Goal: Task Accomplishment & Management: Use online tool/utility

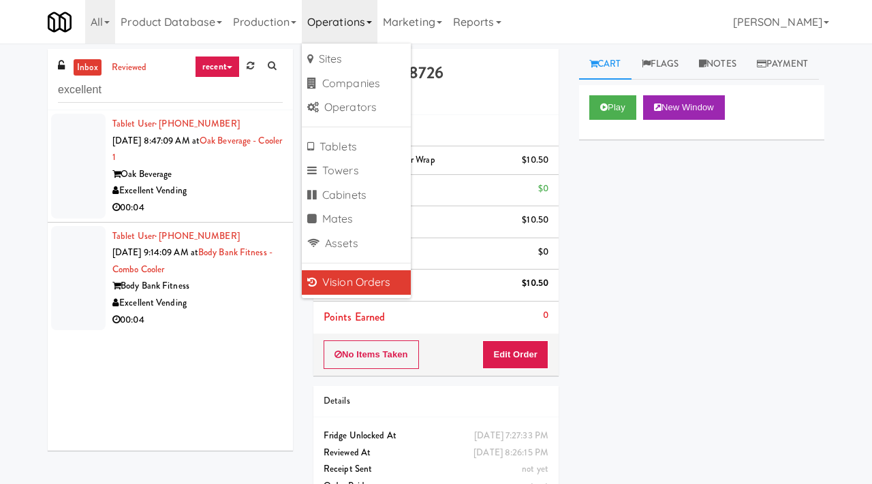
scroll to position [3, 0]
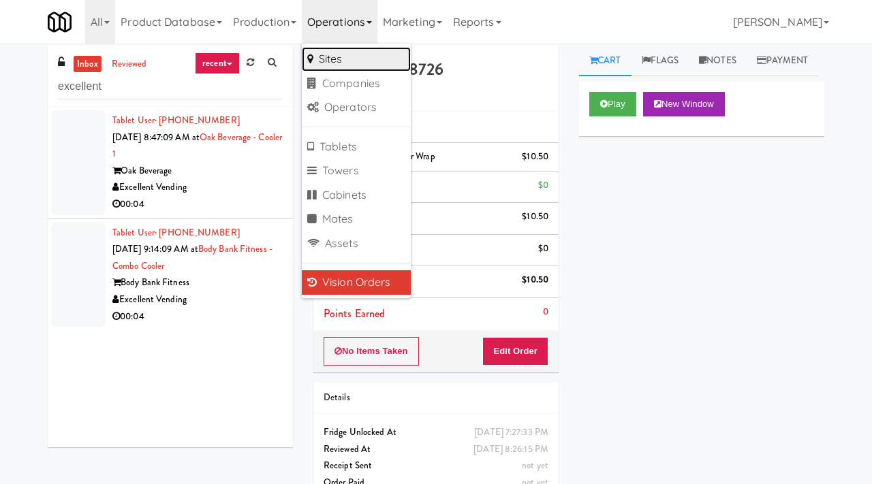
click at [324, 60] on link "Sites" at bounding box center [356, 59] width 109 height 25
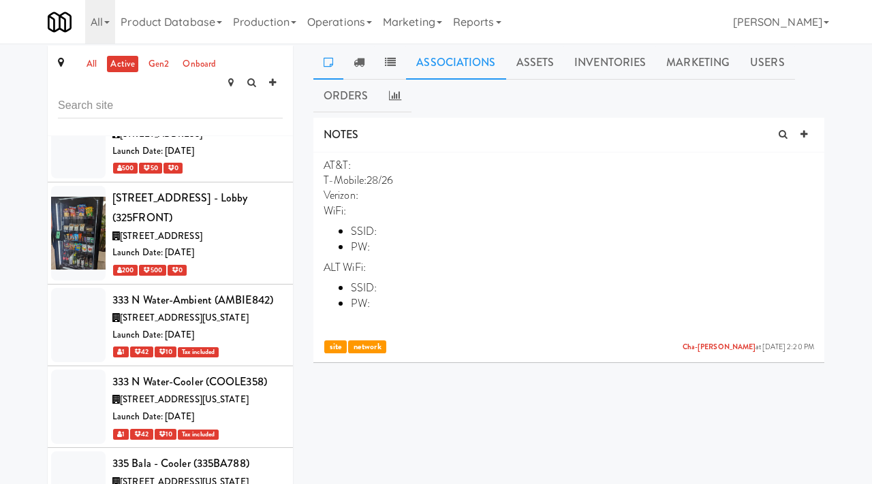
scroll to position [49967, 0]
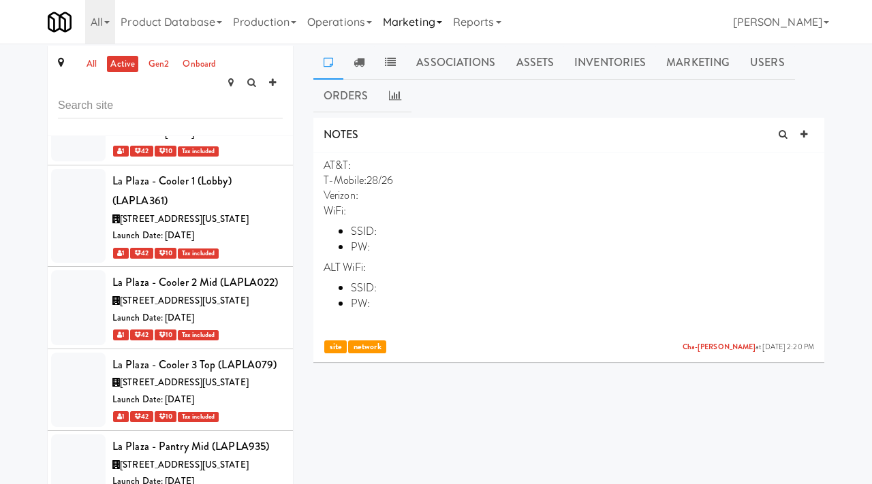
click at [397, 22] on link "Marketing" at bounding box center [412, 22] width 70 height 44
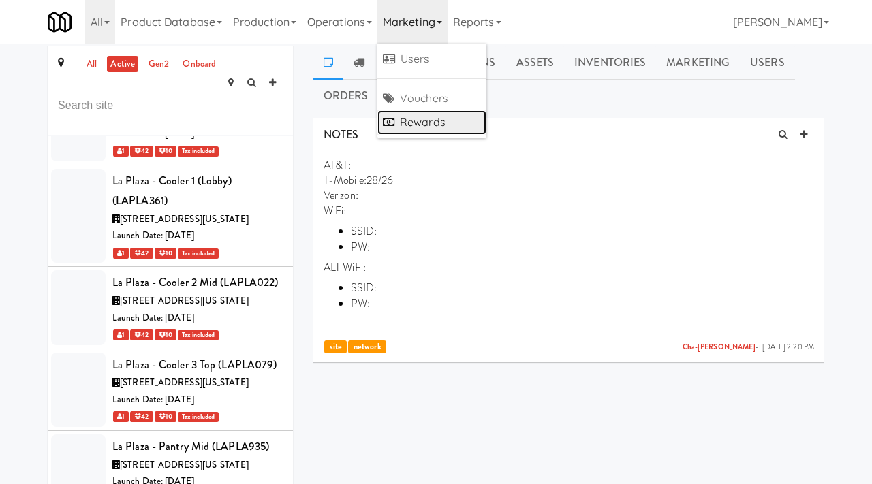
click at [409, 125] on link "Rewards" at bounding box center [431, 122] width 109 height 25
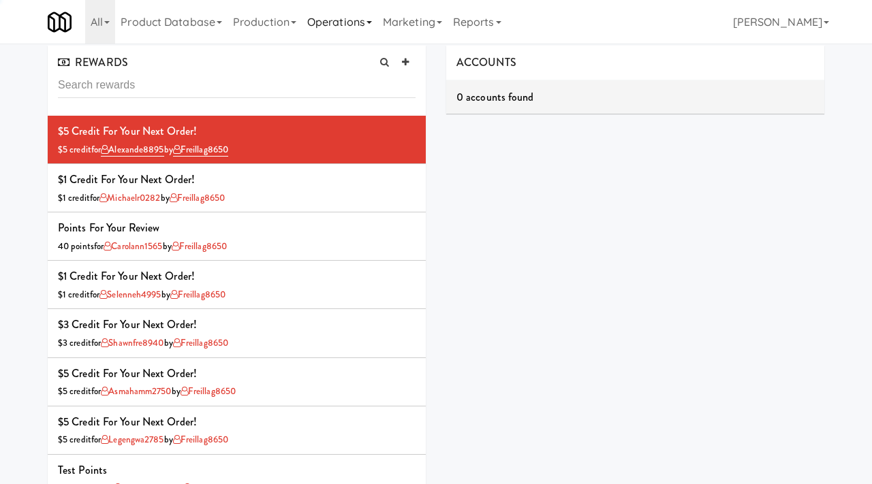
click at [360, 29] on link "Operations" at bounding box center [340, 22] width 76 height 44
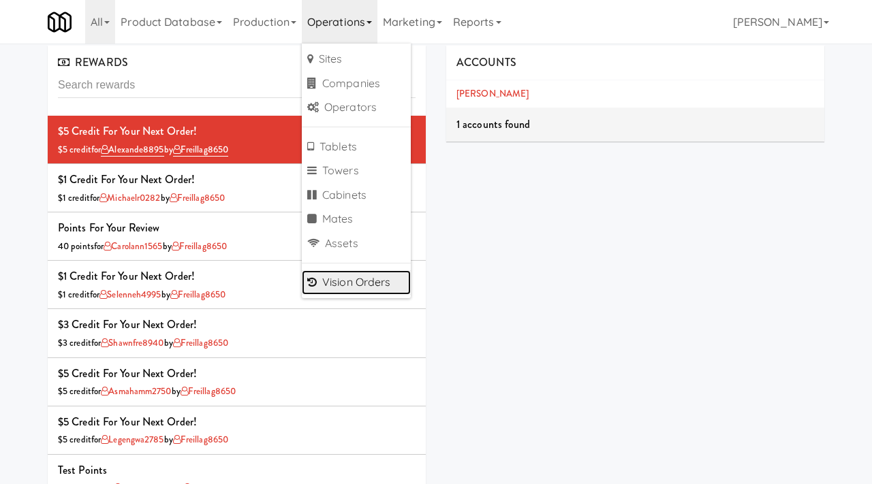
click at [354, 287] on link "Vision Orders" at bounding box center [356, 282] width 109 height 25
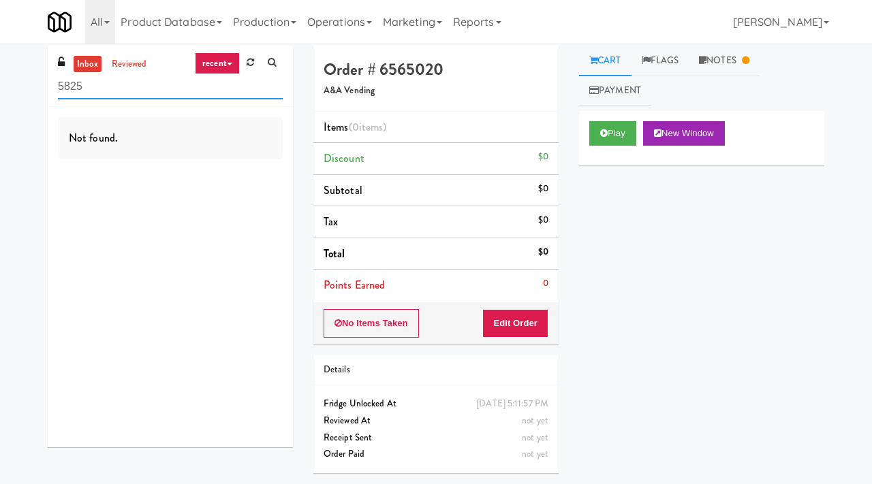
type input "5825"
click at [134, 62] on link "reviewed" at bounding box center [129, 64] width 42 height 17
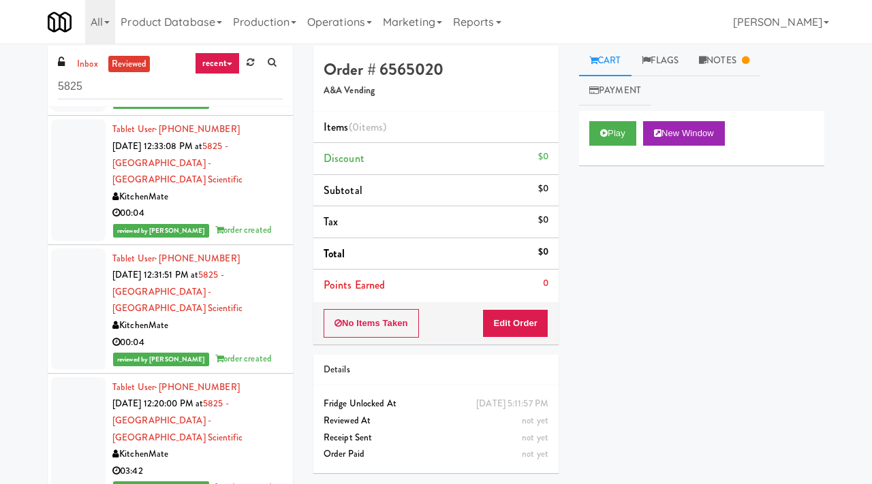
scroll to position [386, 0]
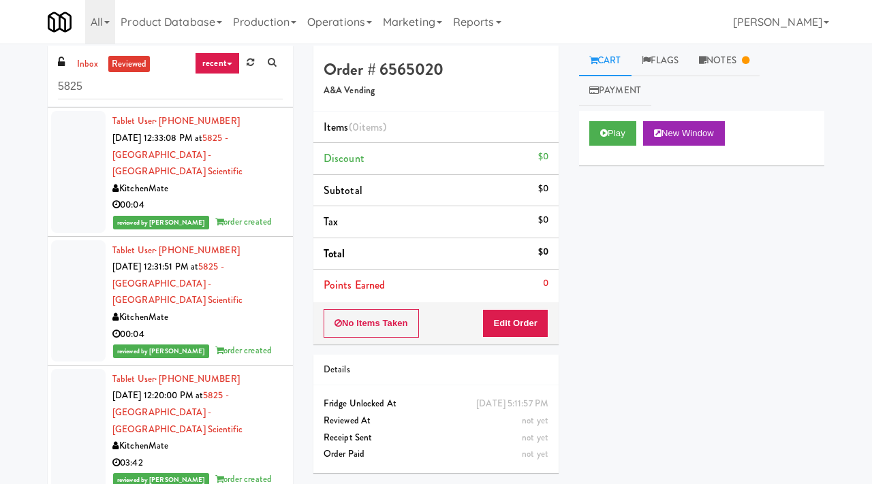
click at [278, 243] on div "Tablet User · (289) 260-4155 Oct 3, 2025 12:31:51 PM at 5825 - Creekside Common…" at bounding box center [197, 301] width 170 height 117
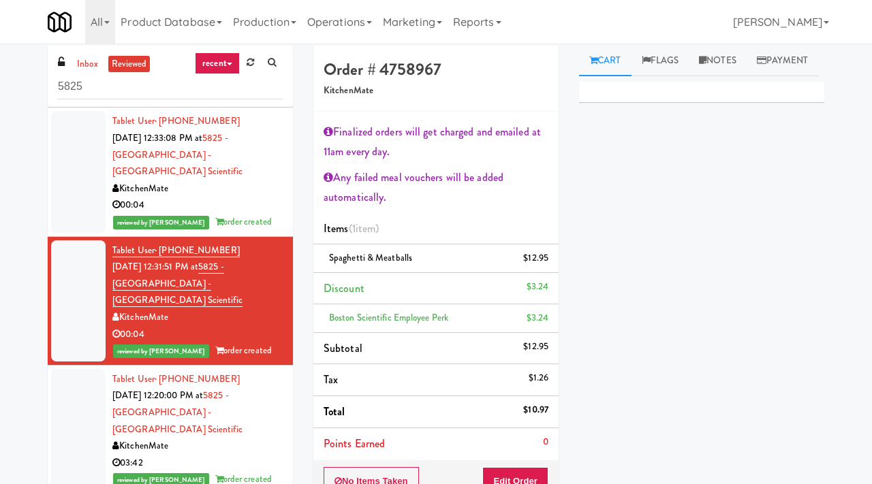
click at [276, 371] on div "Tablet User · (289) 260-4155 Oct 3, 2025 12:20:00 PM at 5825 - Creekside Common…" at bounding box center [197, 429] width 170 height 117
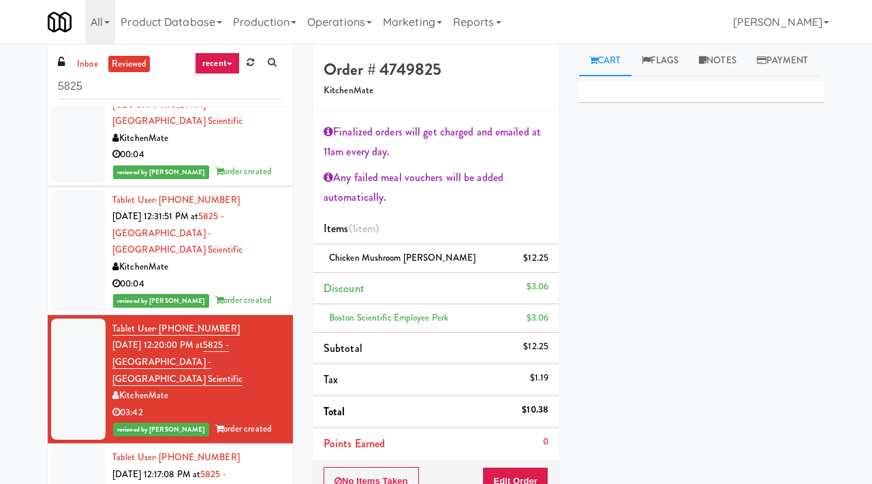
scroll to position [437, 0]
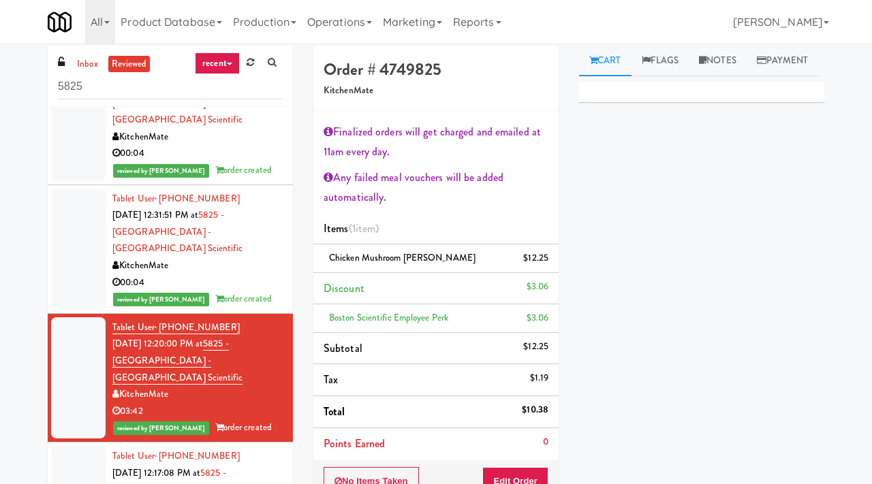
click at [279, 258] on div "KitchenMate" at bounding box center [197, 266] width 170 height 17
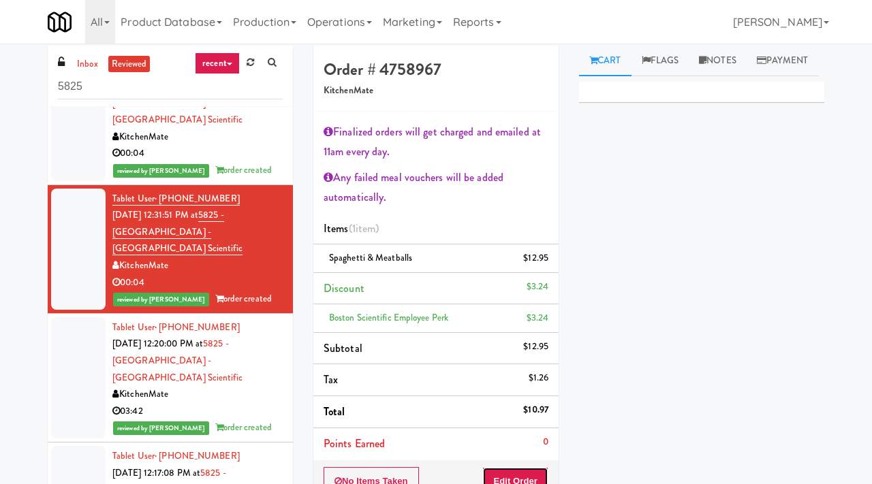
click at [506, 473] on button "Edit Order" at bounding box center [515, 481] width 66 height 29
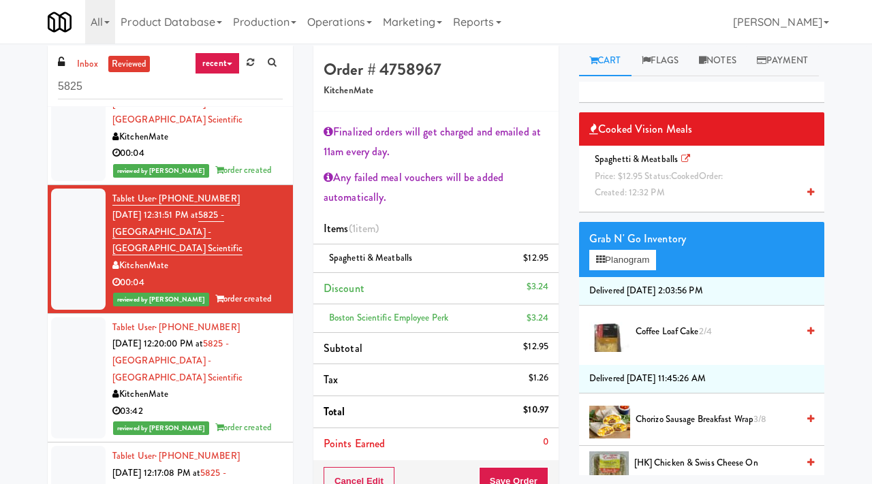
click at [636, 183] on span "Price: $12.95 Status: cooked Order:" at bounding box center [659, 176] width 128 height 13
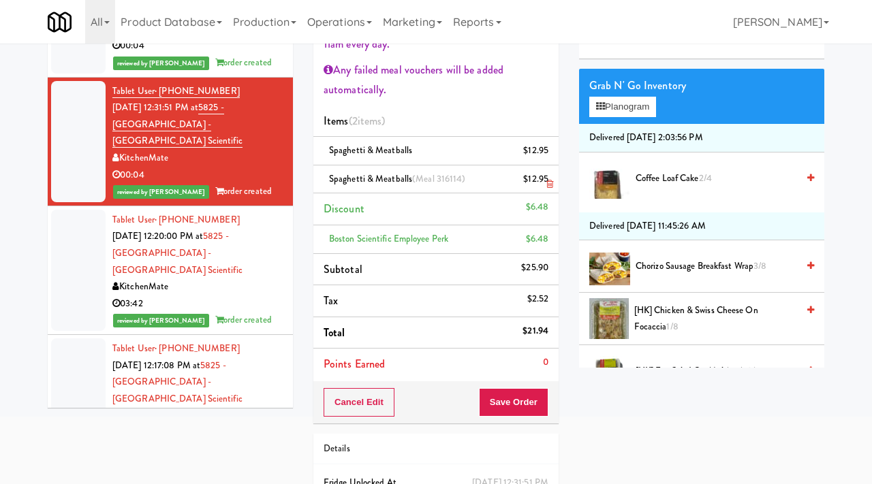
scroll to position [109, 0]
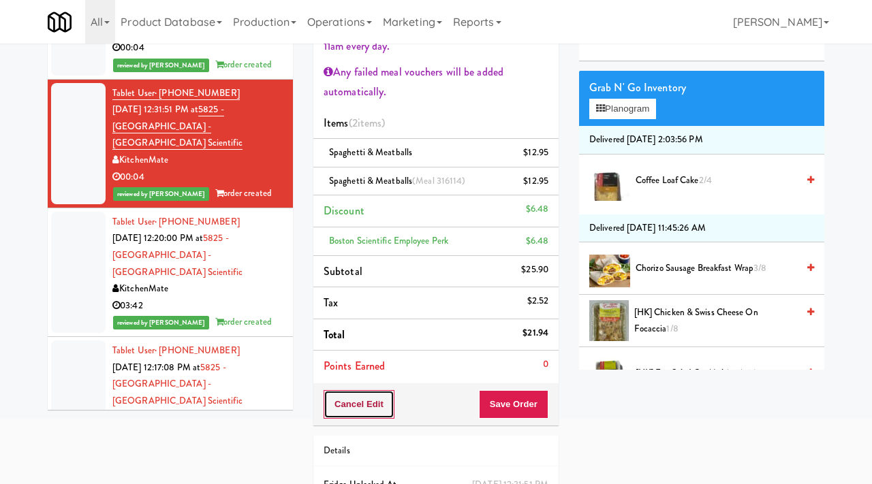
click at [371, 407] on button "Cancel Edit" at bounding box center [359, 404] width 71 height 29
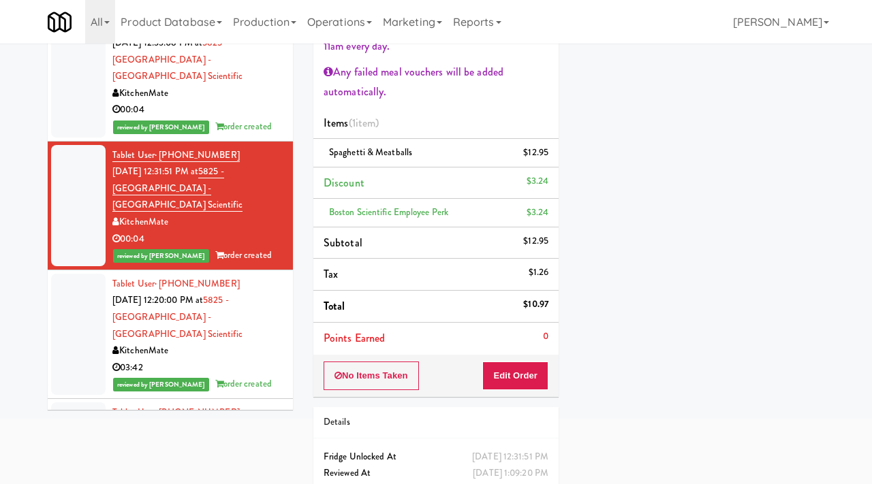
scroll to position [371, 0]
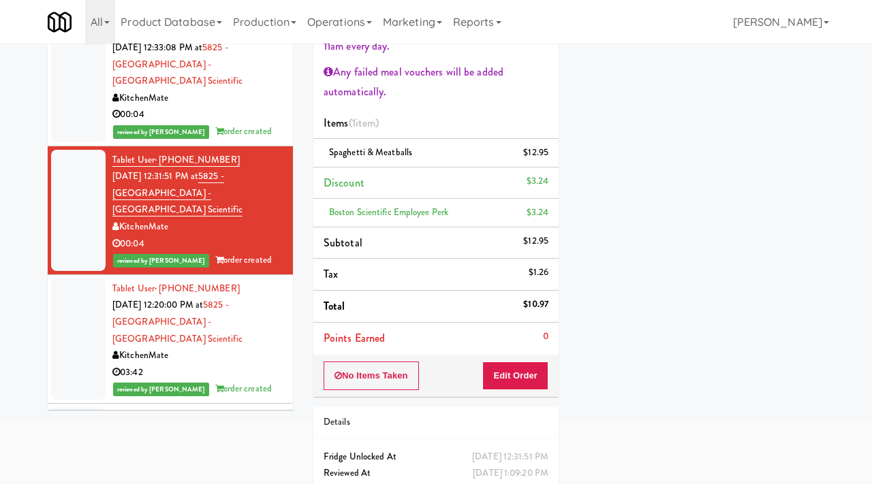
click at [275, 281] on div "Tablet User · (289) 260-4155 Oct 3, 2025 12:20:00 PM at 5825 - Creekside Common…" at bounding box center [197, 339] width 170 height 117
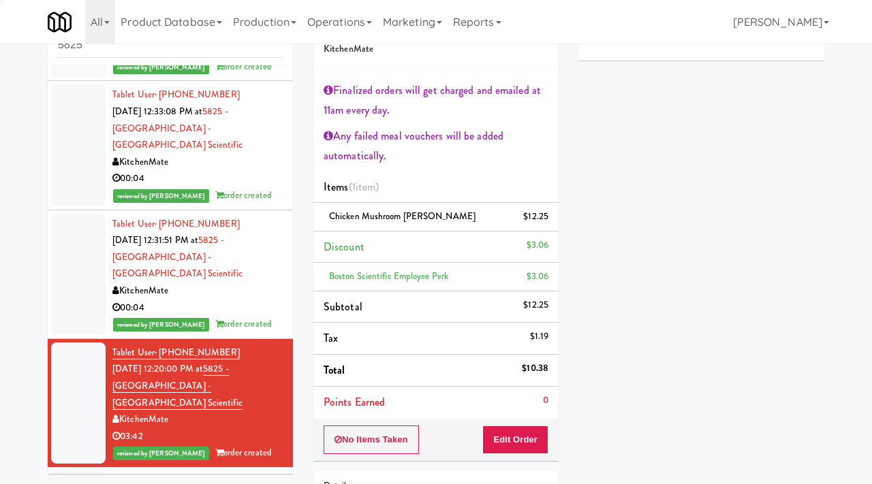
scroll to position [109, 0]
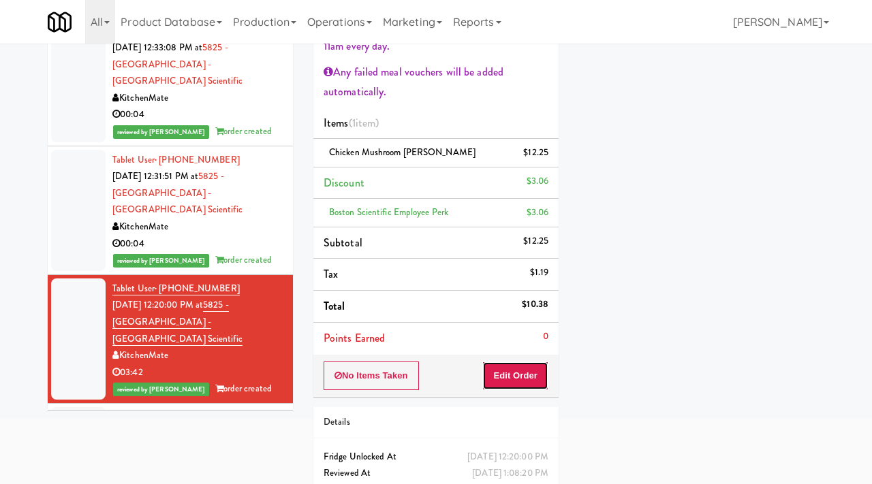
click at [526, 380] on button "Edit Order" at bounding box center [515, 376] width 66 height 29
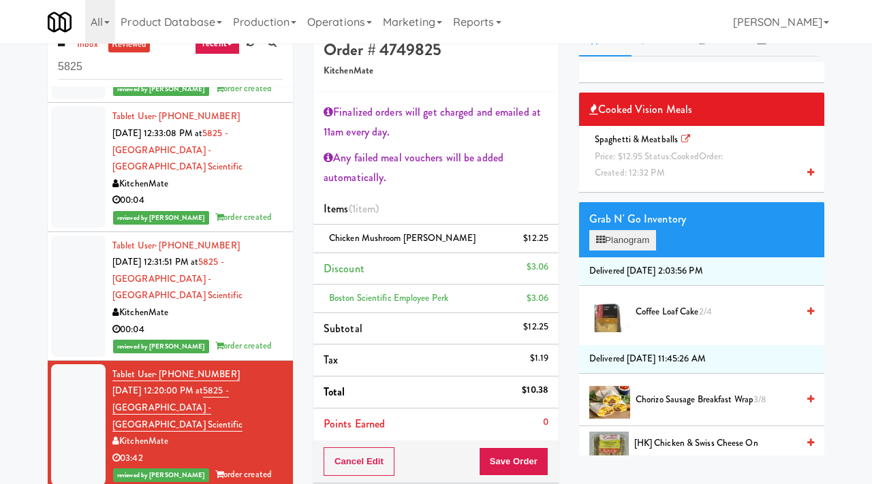
scroll to position [20, 0]
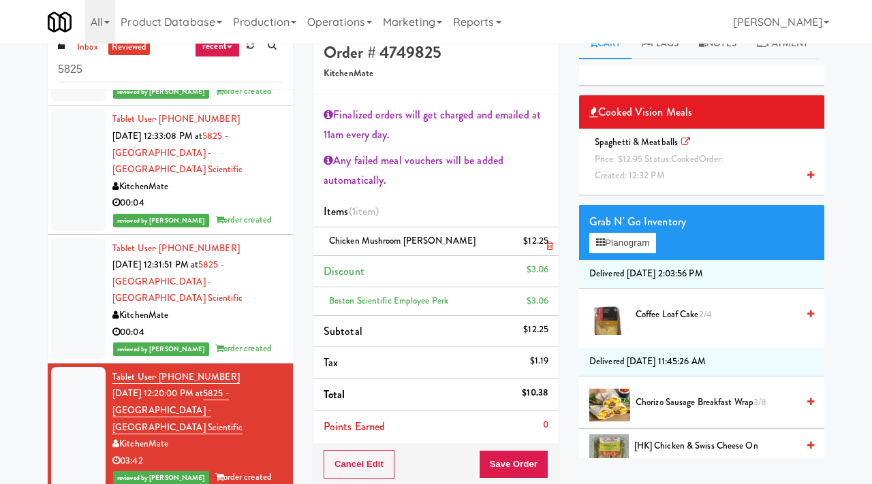
click at [551, 251] on link at bounding box center [547, 246] width 12 height 17
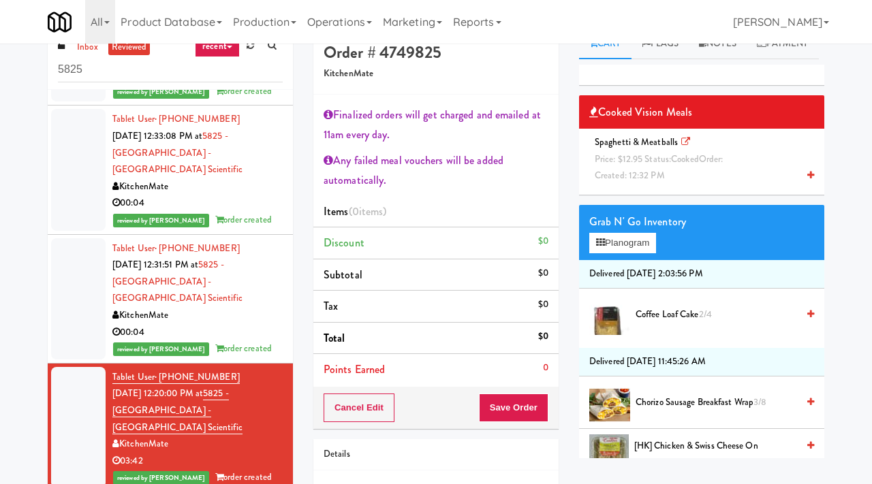
scroll to position [0, 0]
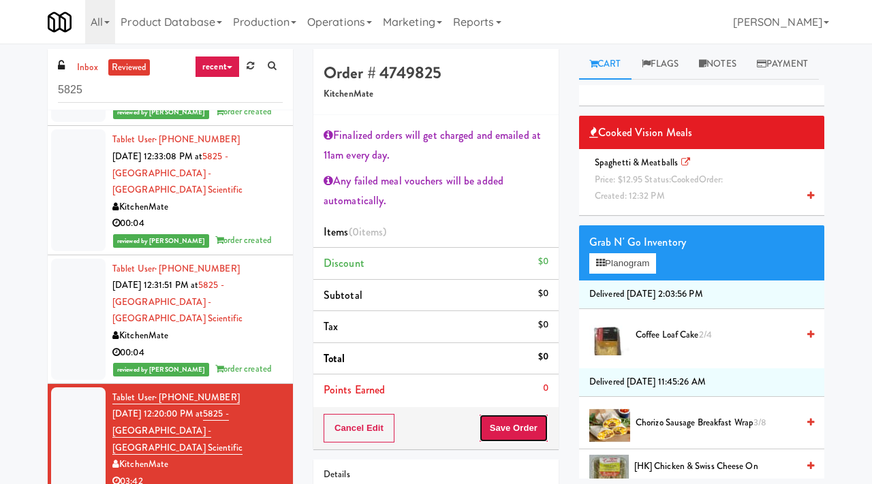
click at [508, 437] on button "Save Order" at bounding box center [513, 428] width 69 height 29
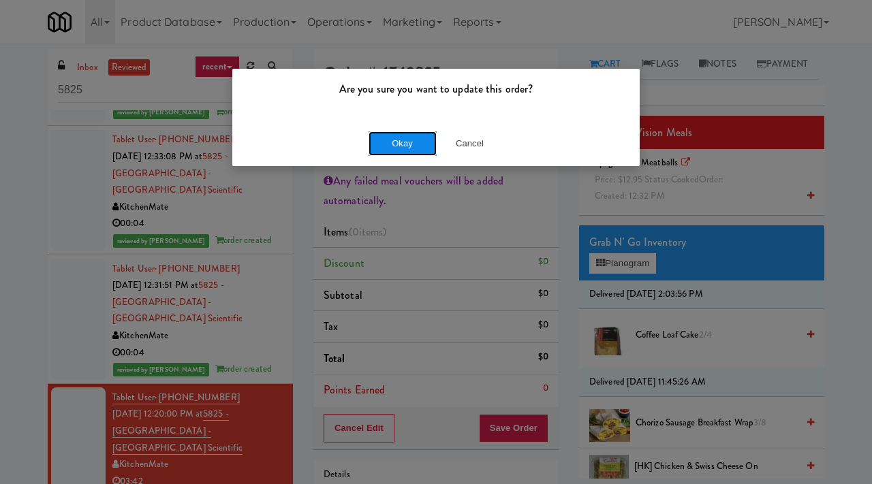
click at [408, 146] on button "Okay" at bounding box center [403, 143] width 68 height 25
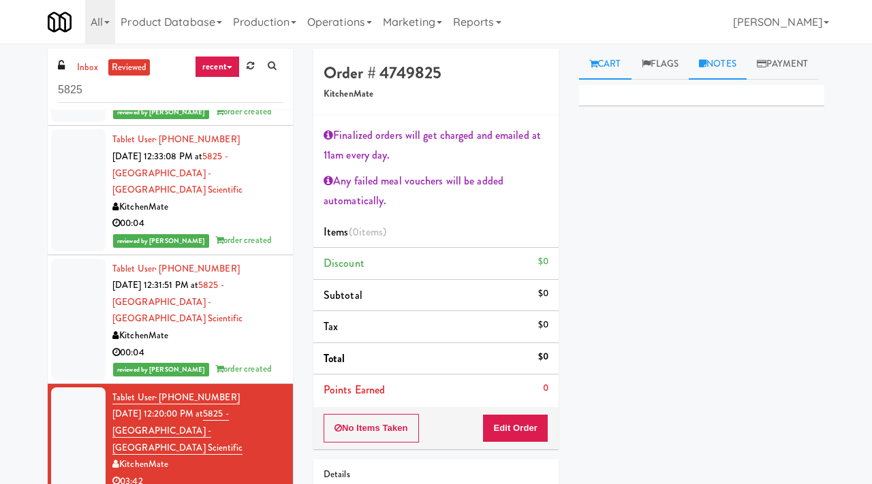
click at [715, 59] on link "Notes" at bounding box center [718, 64] width 58 height 31
click at [610, 195] on p at bounding box center [701, 187] width 223 height 15
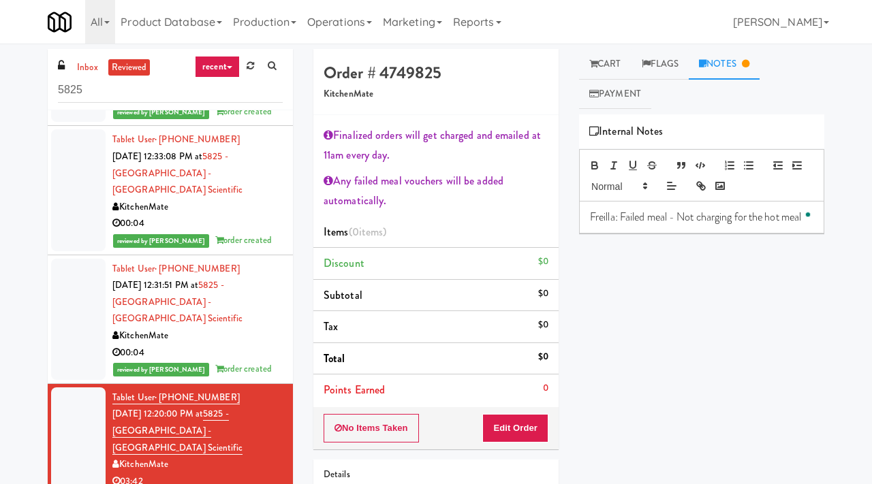
click at [658, 311] on div "Primary Flag Clear Flag if unable to determine what was taken or order not proc…" at bounding box center [701, 369] width 245 height 511
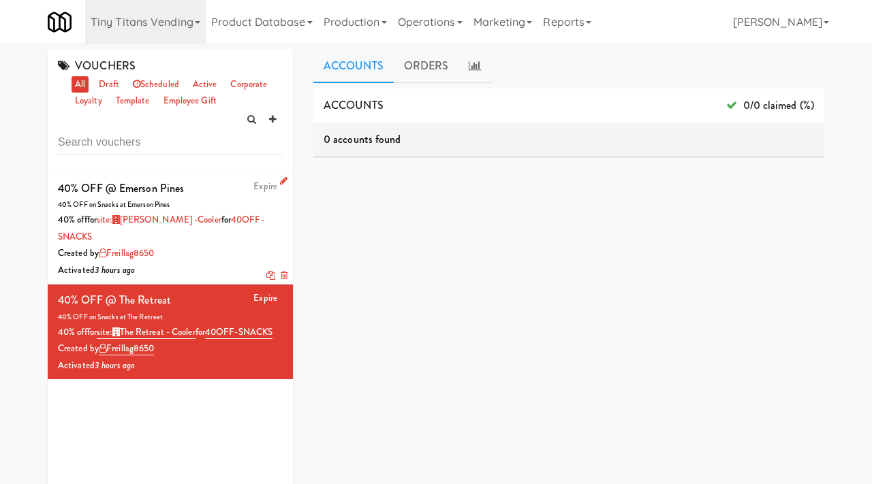
click at [222, 251] on div "Created by freillag8650" at bounding box center [170, 253] width 225 height 17
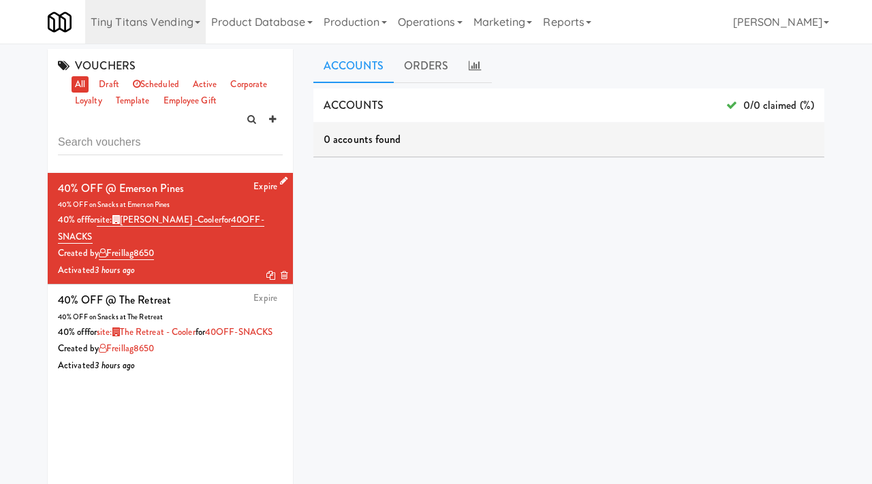
click at [285, 178] on icon at bounding box center [283, 180] width 7 height 9
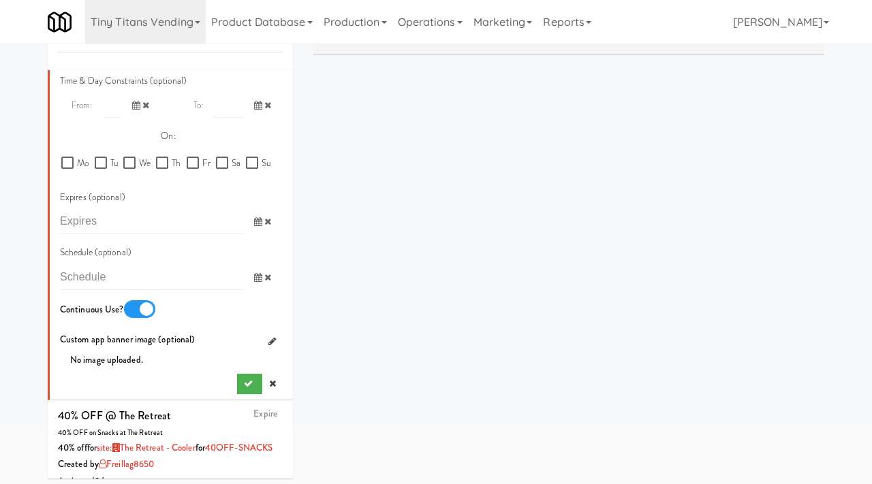
scroll to position [826, 0]
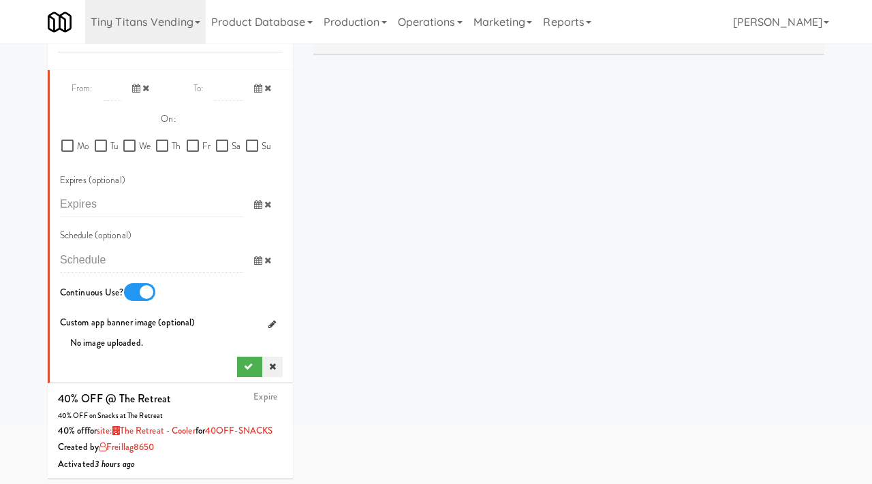
click at [270, 362] on icon at bounding box center [272, 366] width 7 height 9
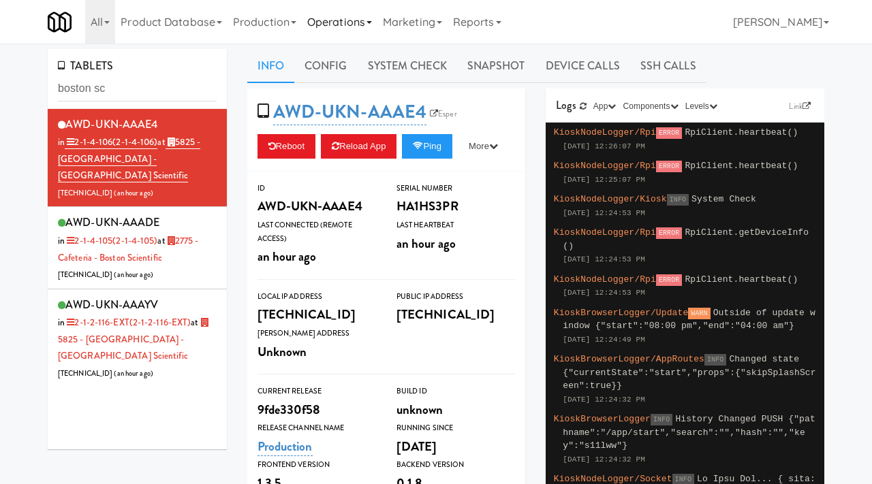
click at [345, 30] on link "Operations" at bounding box center [340, 22] width 76 height 44
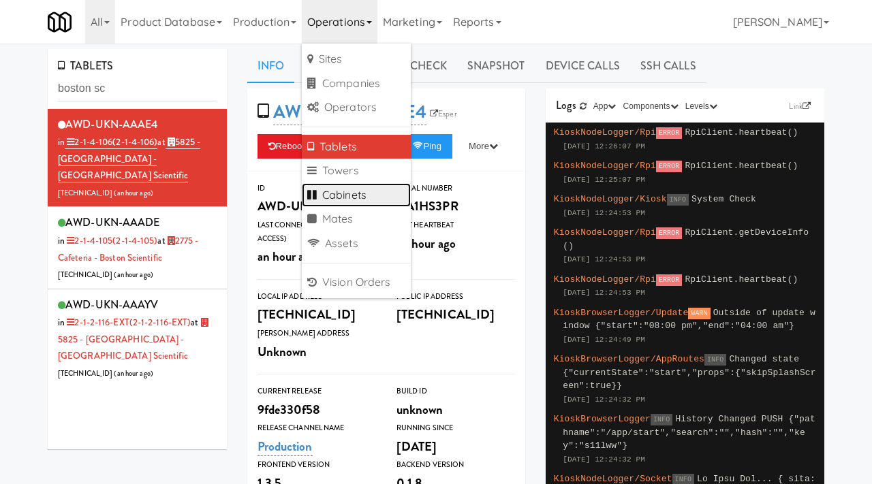
click at [353, 189] on link "Cabinets" at bounding box center [356, 195] width 109 height 25
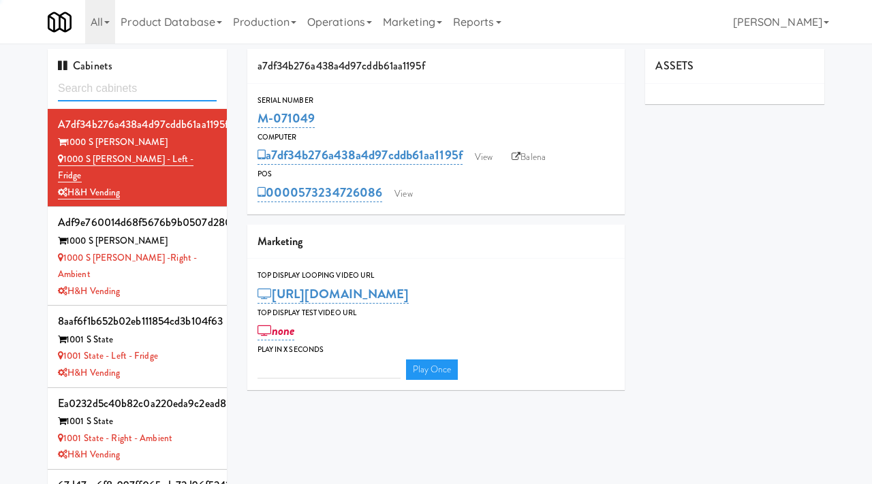
type input "p"
type input "3"
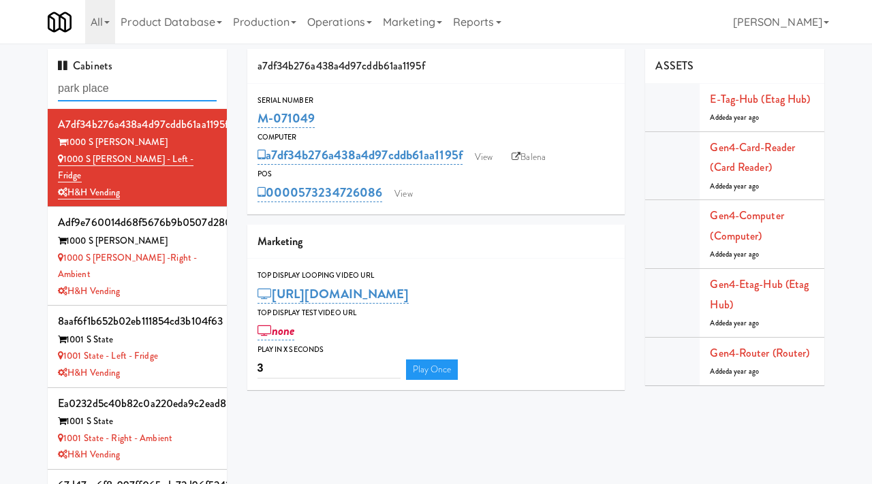
type input "park place"
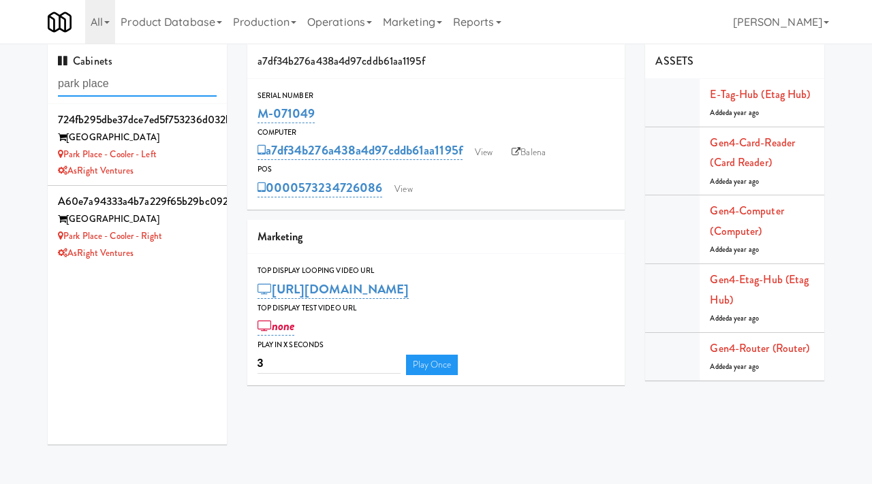
scroll to position [10, 0]
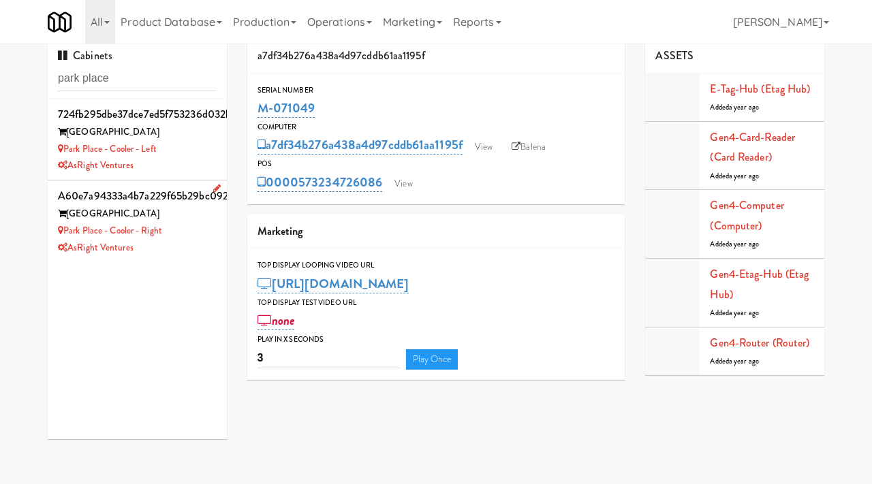
click at [204, 228] on div "Park Place - Cooler - Right" at bounding box center [137, 231] width 159 height 17
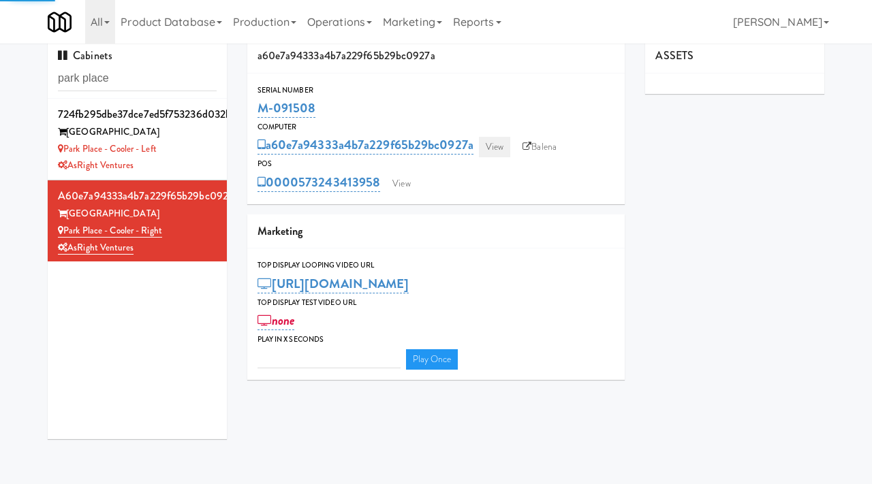
type input "3"
click at [504, 146] on link "View" at bounding box center [494, 147] width 31 height 20
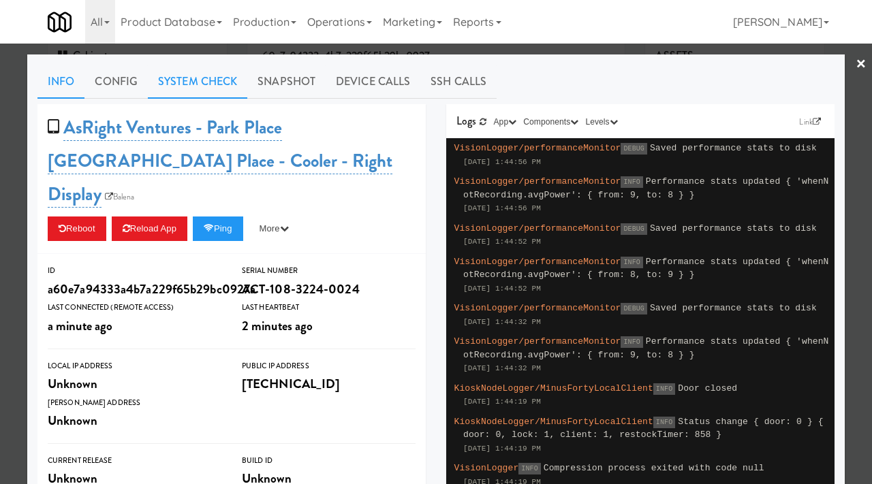
click at [204, 82] on link "System Check" at bounding box center [197, 82] width 99 height 34
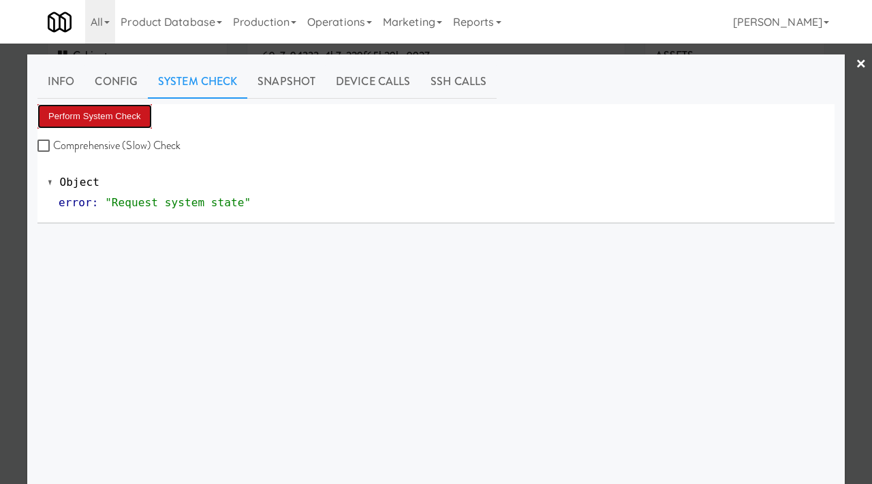
click at [134, 128] on button "Perform System Check" at bounding box center [94, 116] width 114 height 25
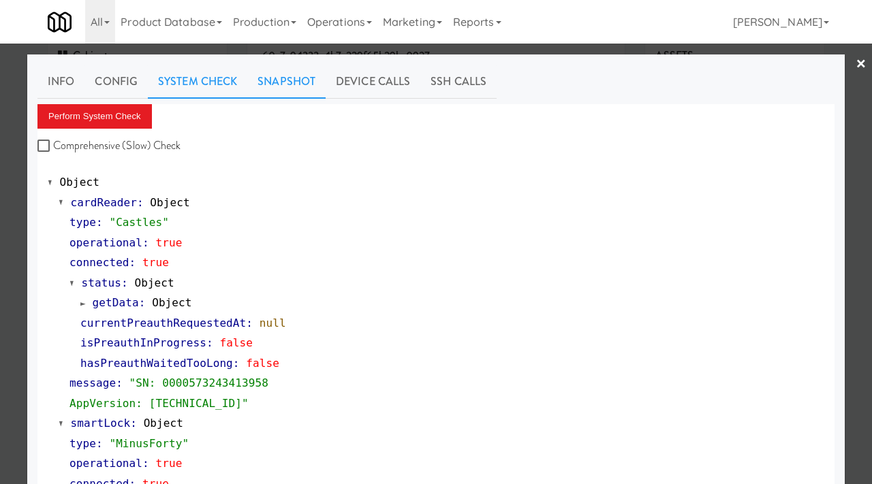
click at [262, 78] on link "Snapshot" at bounding box center [286, 82] width 78 height 34
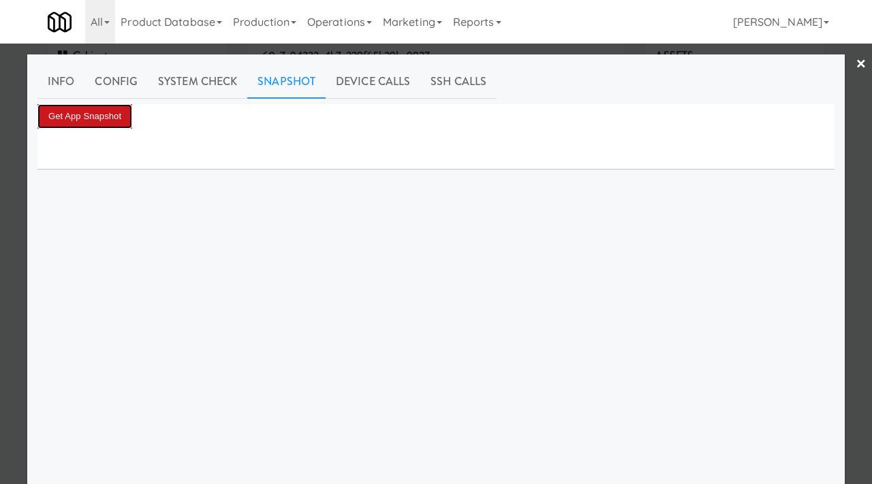
click at [101, 111] on button "Get App Snapshot" at bounding box center [84, 116] width 95 height 25
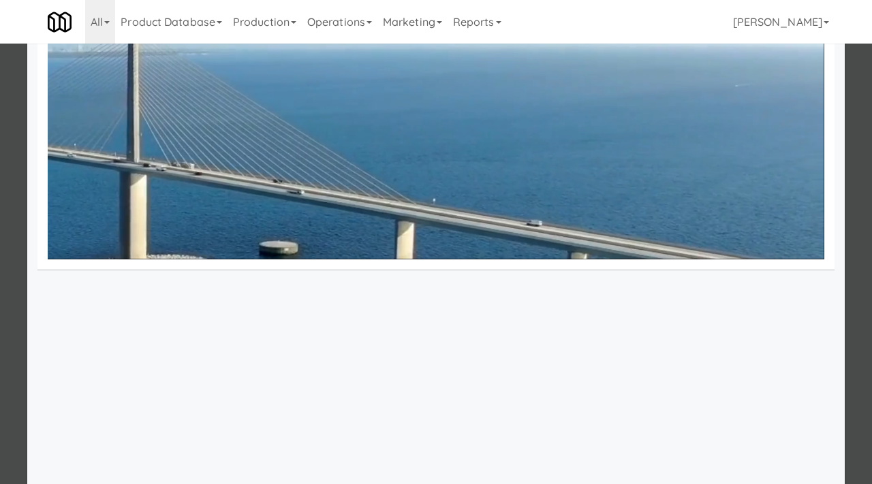
scroll to position [97, 0]
click at [0, 262] on div at bounding box center [436, 242] width 872 height 484
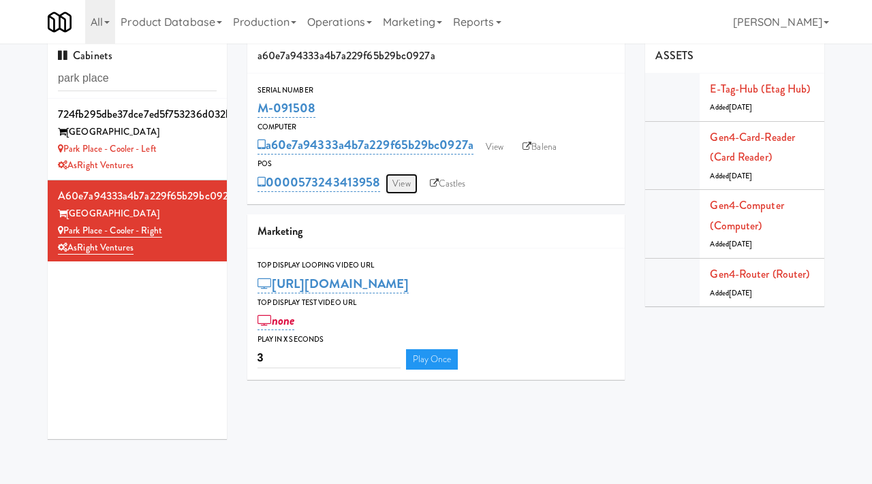
click at [394, 179] on link "View" at bounding box center [401, 184] width 31 height 20
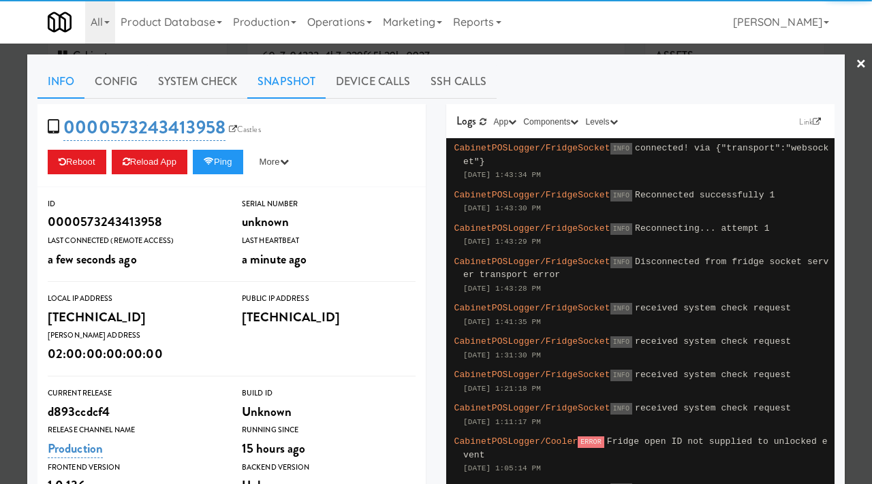
click at [278, 80] on link "Snapshot" at bounding box center [286, 82] width 78 height 34
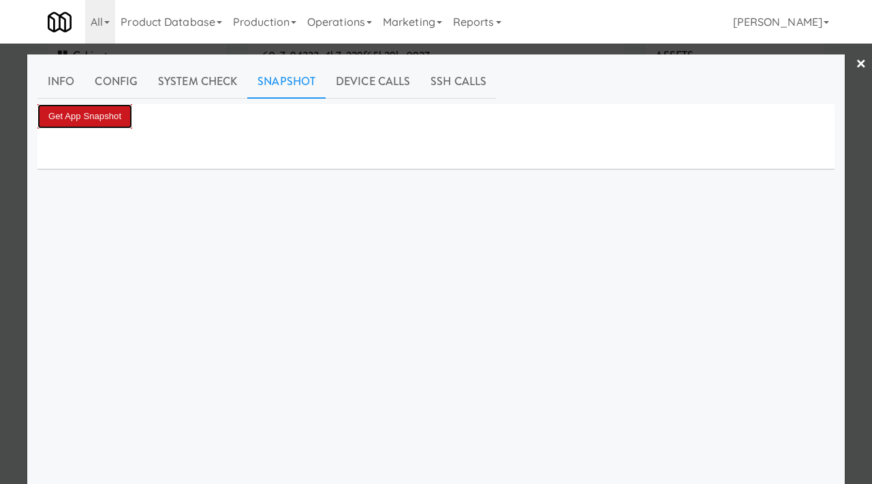
click at [80, 109] on button "Get App Snapshot" at bounding box center [84, 116] width 95 height 25
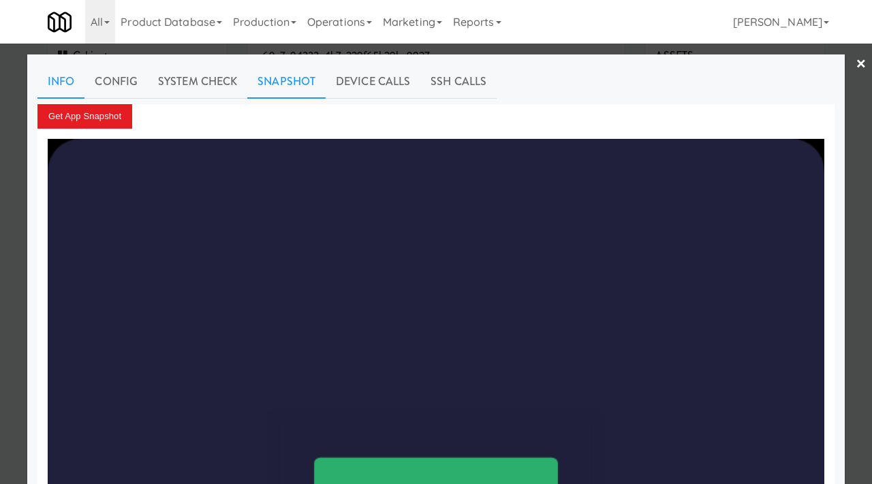
click at [61, 81] on link "Info" at bounding box center [60, 82] width 47 height 34
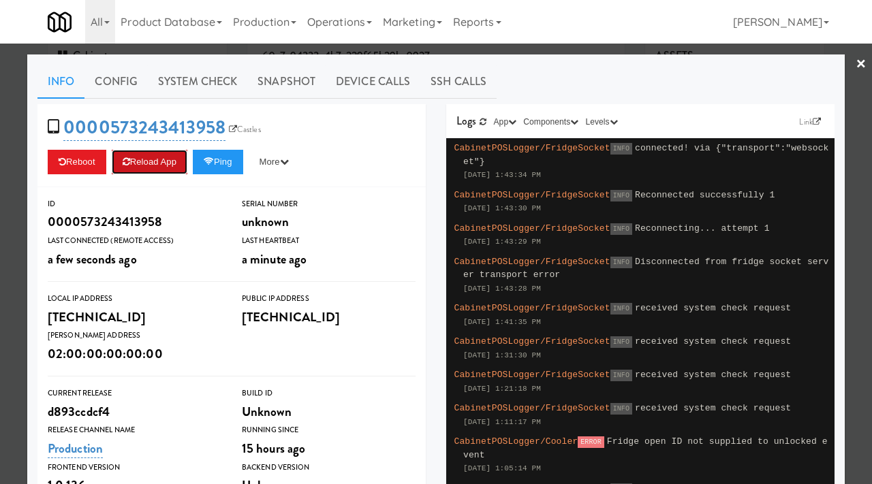
click at [148, 159] on button "Reload App" at bounding box center [150, 162] width 76 height 25
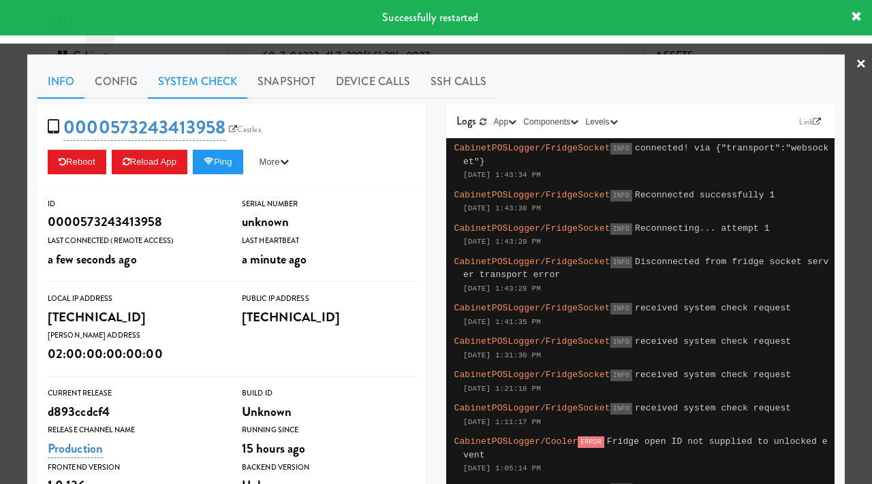
click at [198, 78] on link "System Check" at bounding box center [197, 82] width 99 height 34
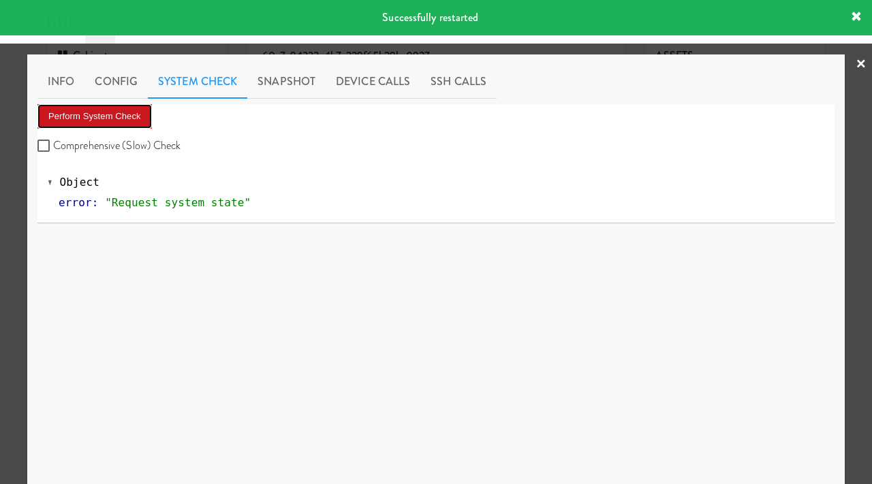
click at [112, 110] on button "Perform System Check" at bounding box center [94, 116] width 114 height 25
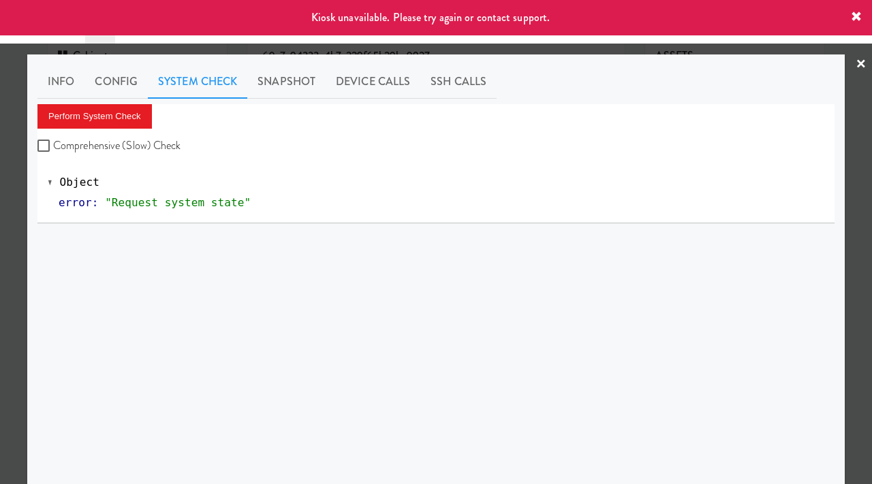
click at [0, 203] on div at bounding box center [436, 242] width 872 height 484
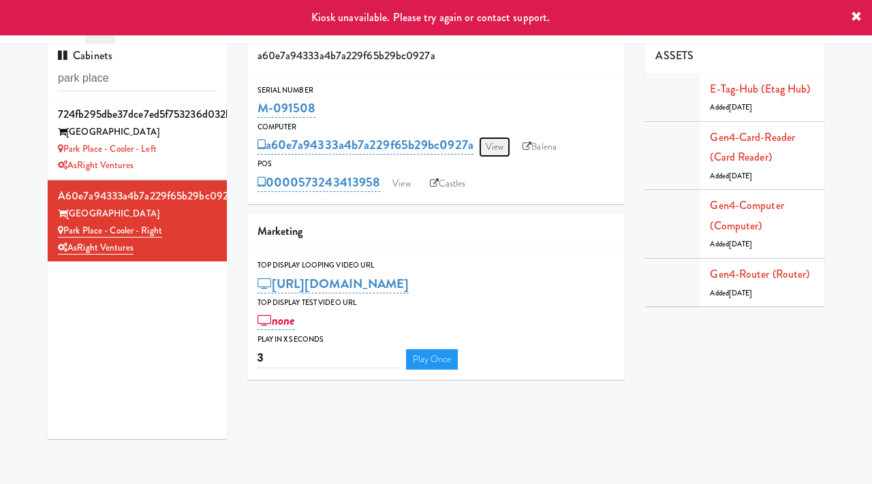
click at [504, 145] on link "View" at bounding box center [494, 147] width 31 height 20
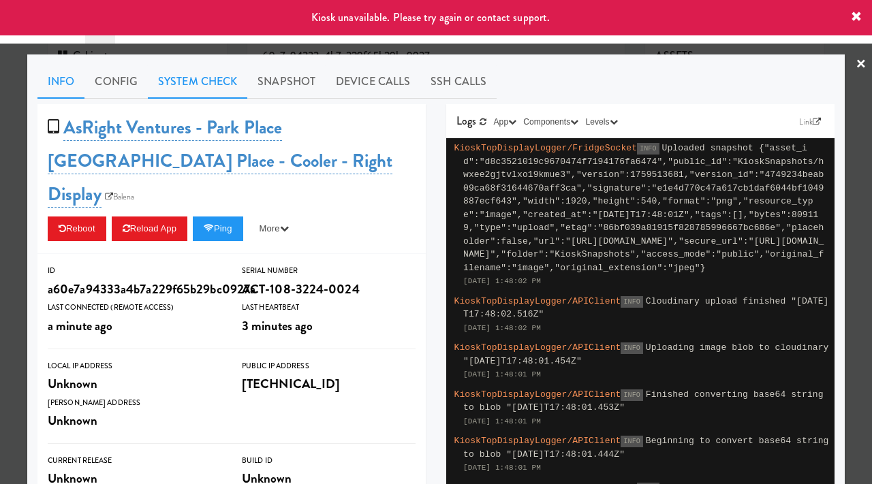
click at [174, 72] on link "System Check" at bounding box center [197, 82] width 99 height 34
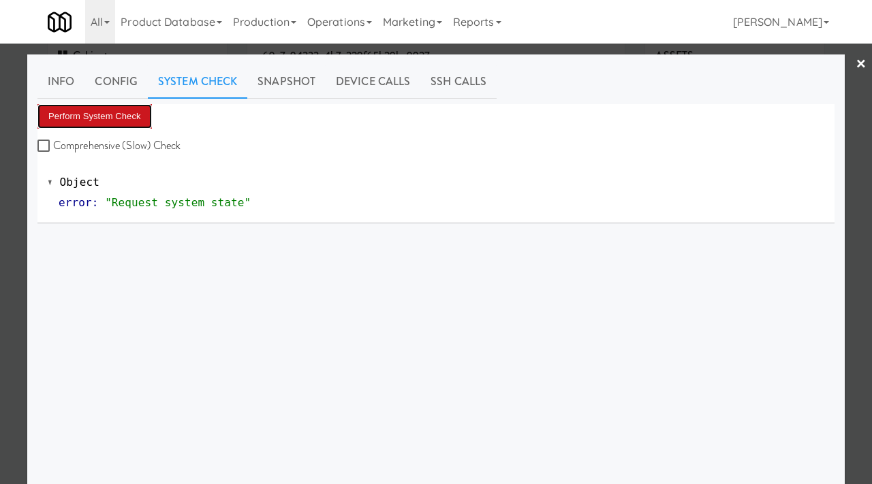
click at [82, 121] on button "Perform System Check" at bounding box center [94, 116] width 114 height 25
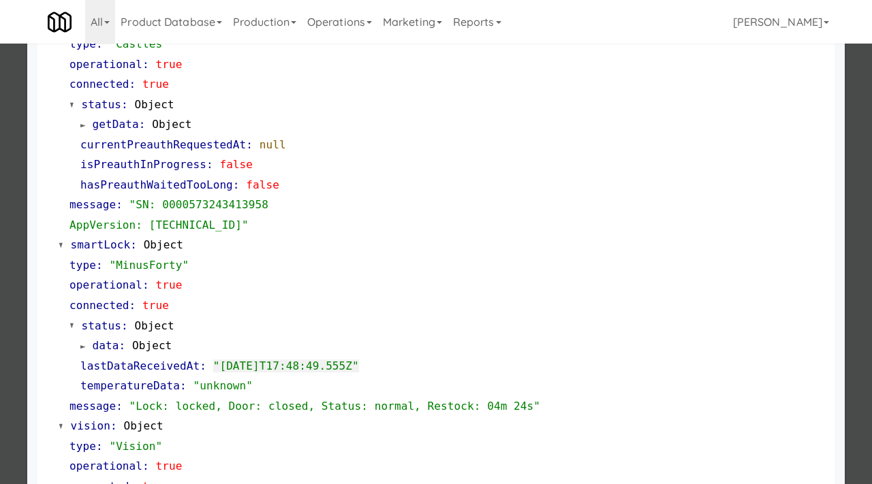
scroll to position [178, 0]
